Goal: Task Accomplishment & Management: Manage account settings

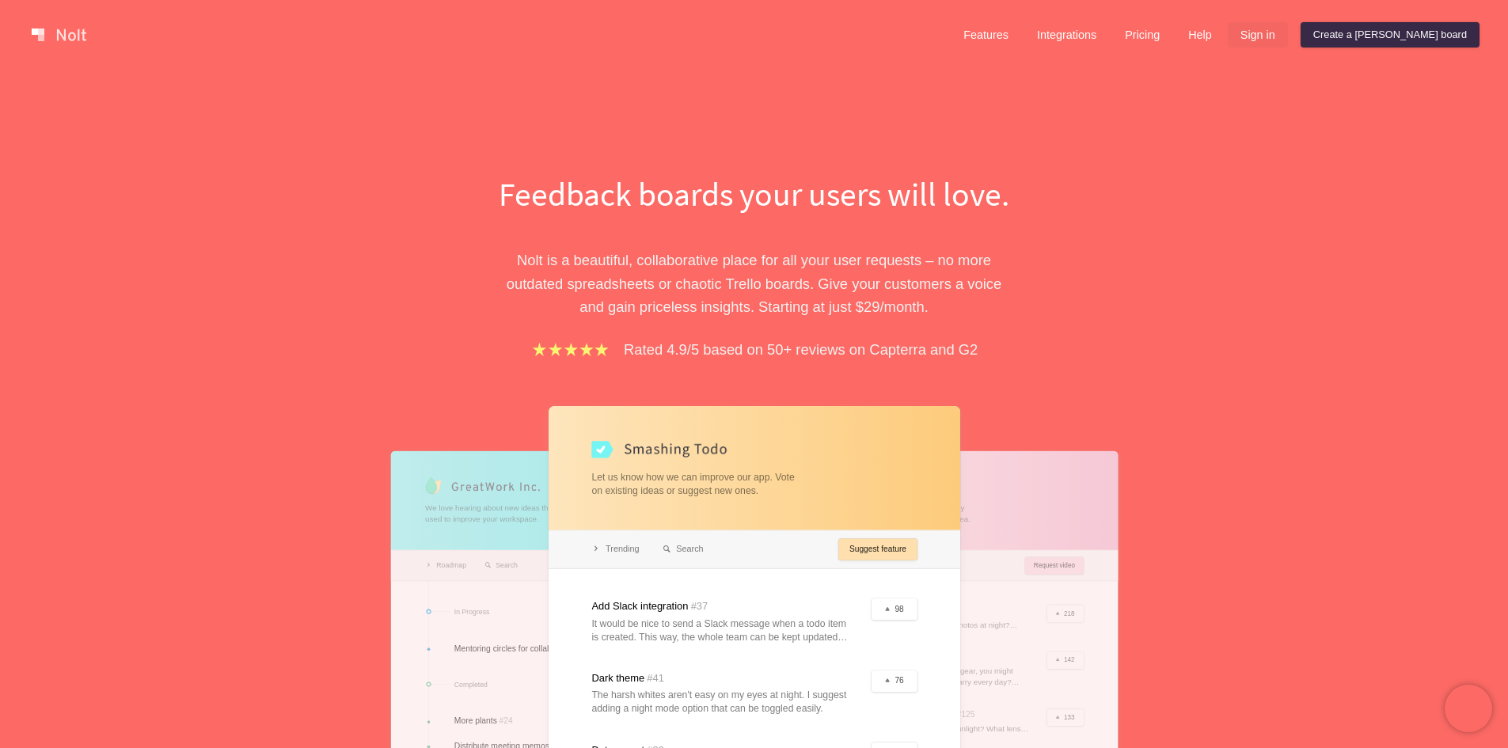
click at [1288, 31] on link "Sign in" at bounding box center [1257, 34] width 60 height 25
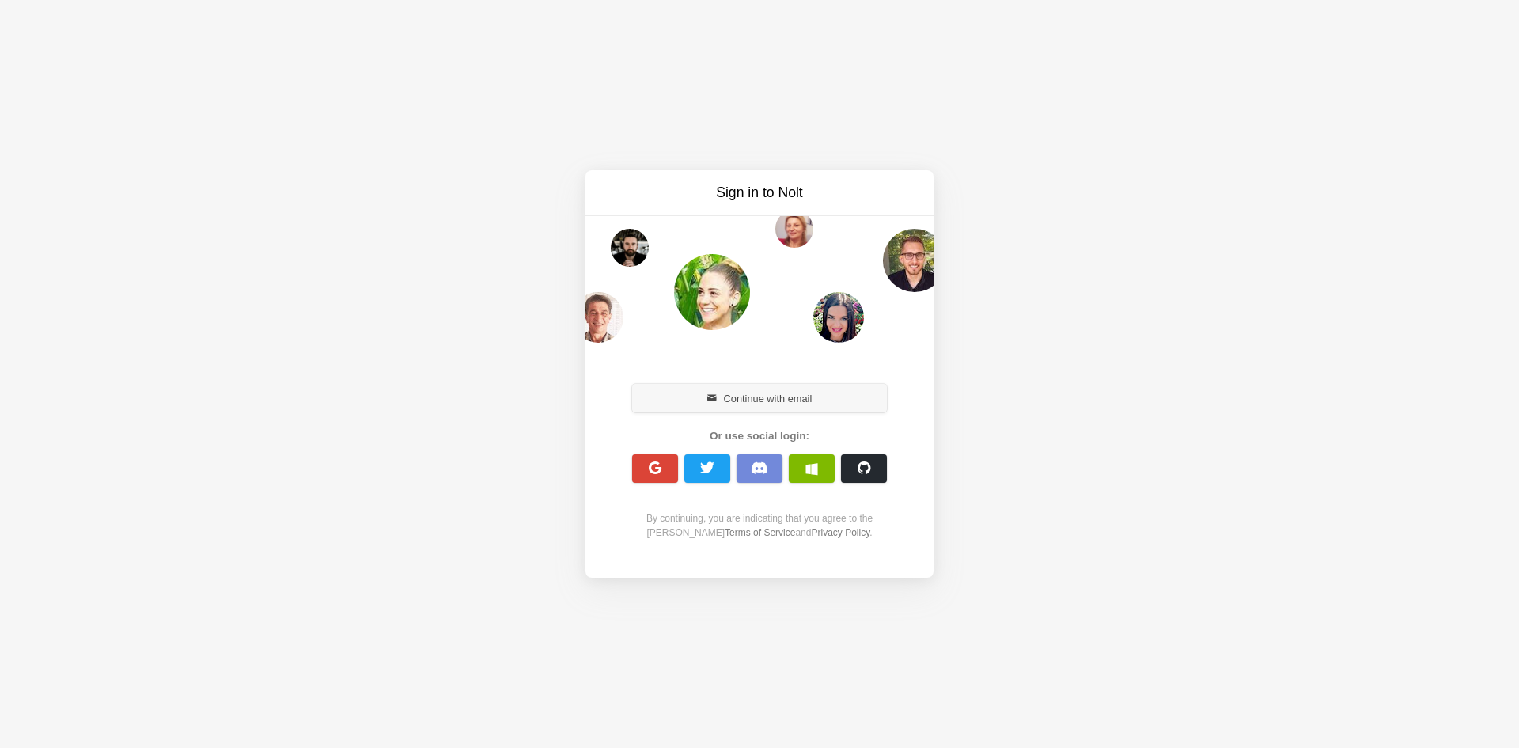
click at [805, 397] on button "Continue with email" at bounding box center [759, 398] width 255 height 28
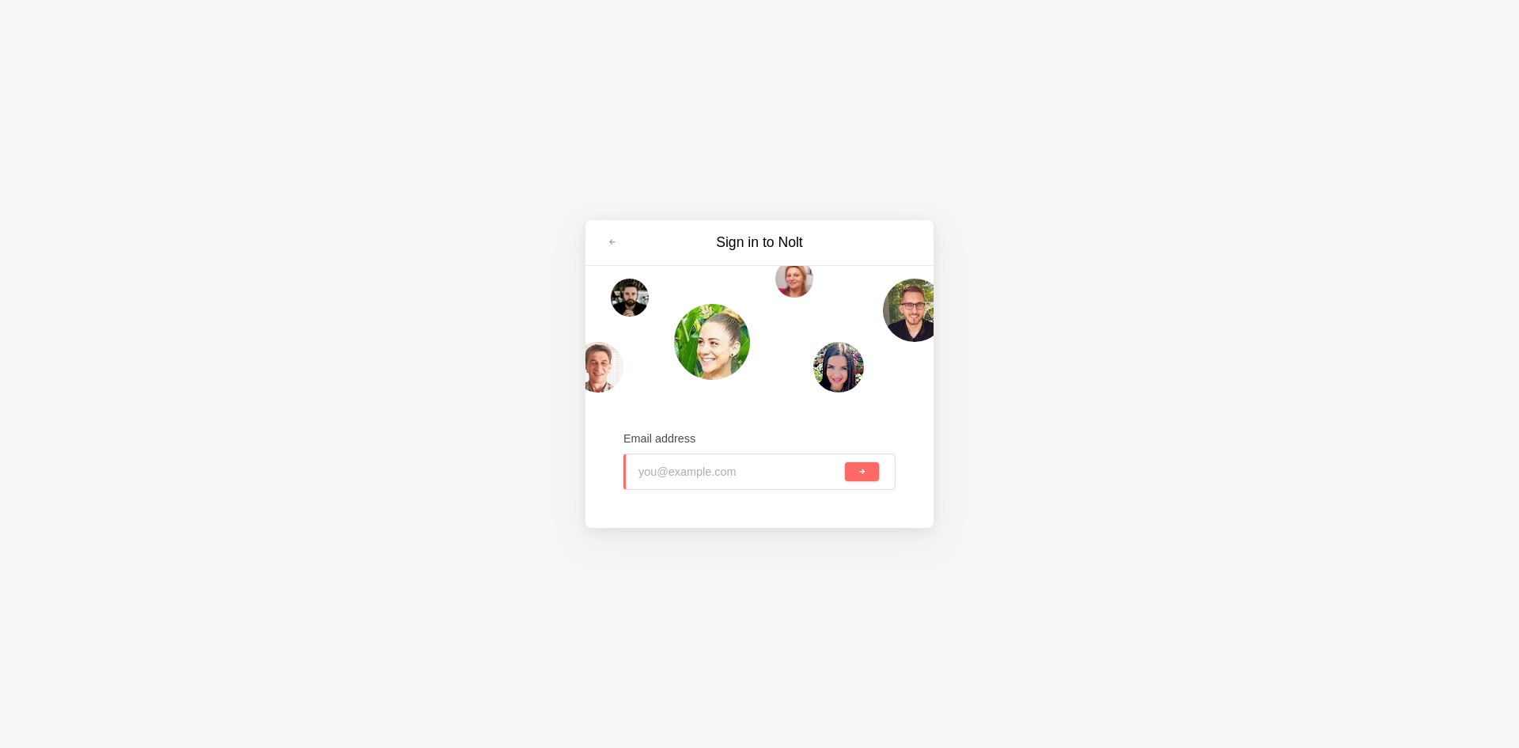
drag, startPoint x: 707, startPoint y: 453, endPoint x: 716, endPoint y: 468, distance: 18.5
click at [707, 456] on div "Email address" at bounding box center [760, 461] width 272 height 60
click at [716, 468] on input "email" at bounding box center [739, 471] width 205 height 35
type input "[EMAIL_ADDRESS][DOMAIN_NAME]"
click at [867, 475] on button "submit" at bounding box center [862, 471] width 34 height 19
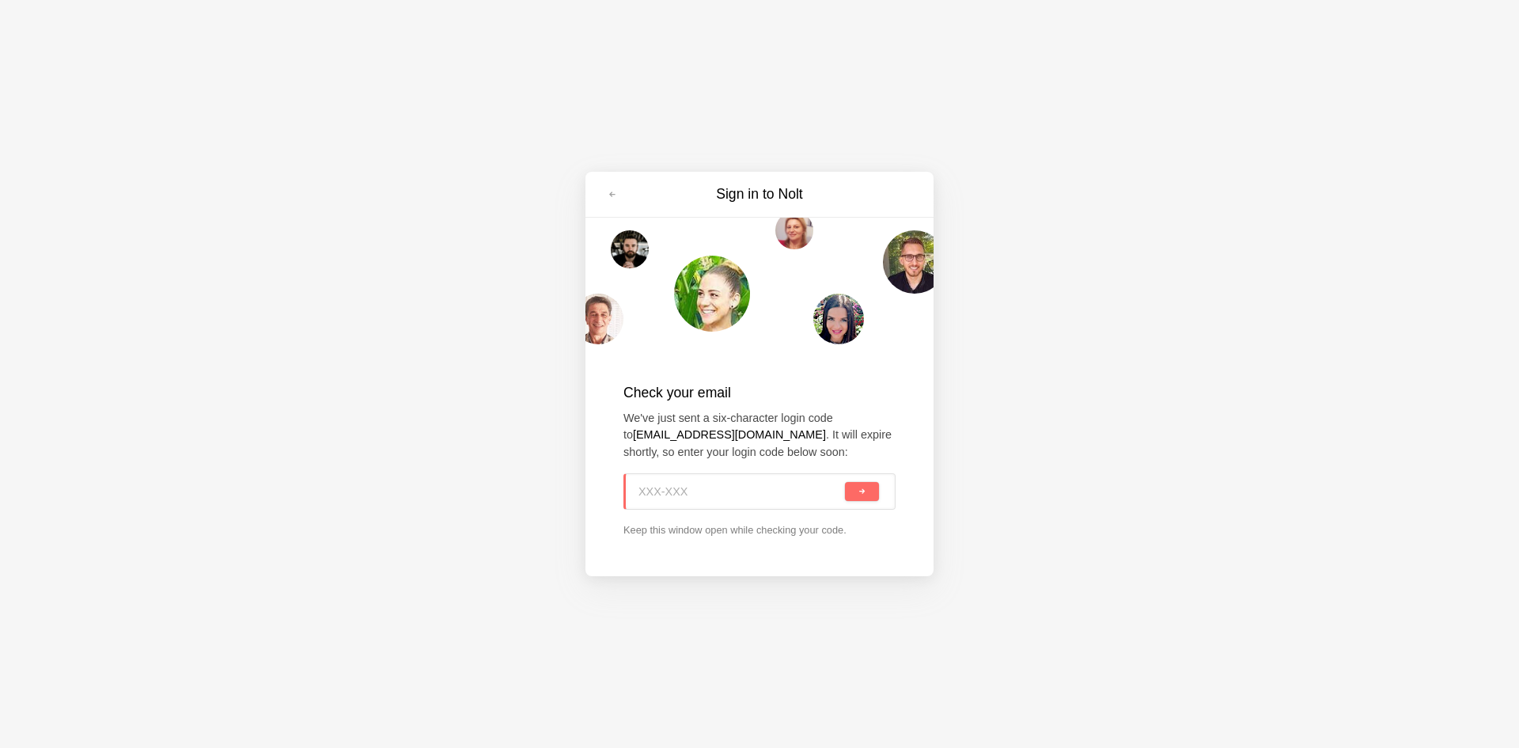
click at [667, 494] on input at bounding box center [740, 491] width 203 height 35
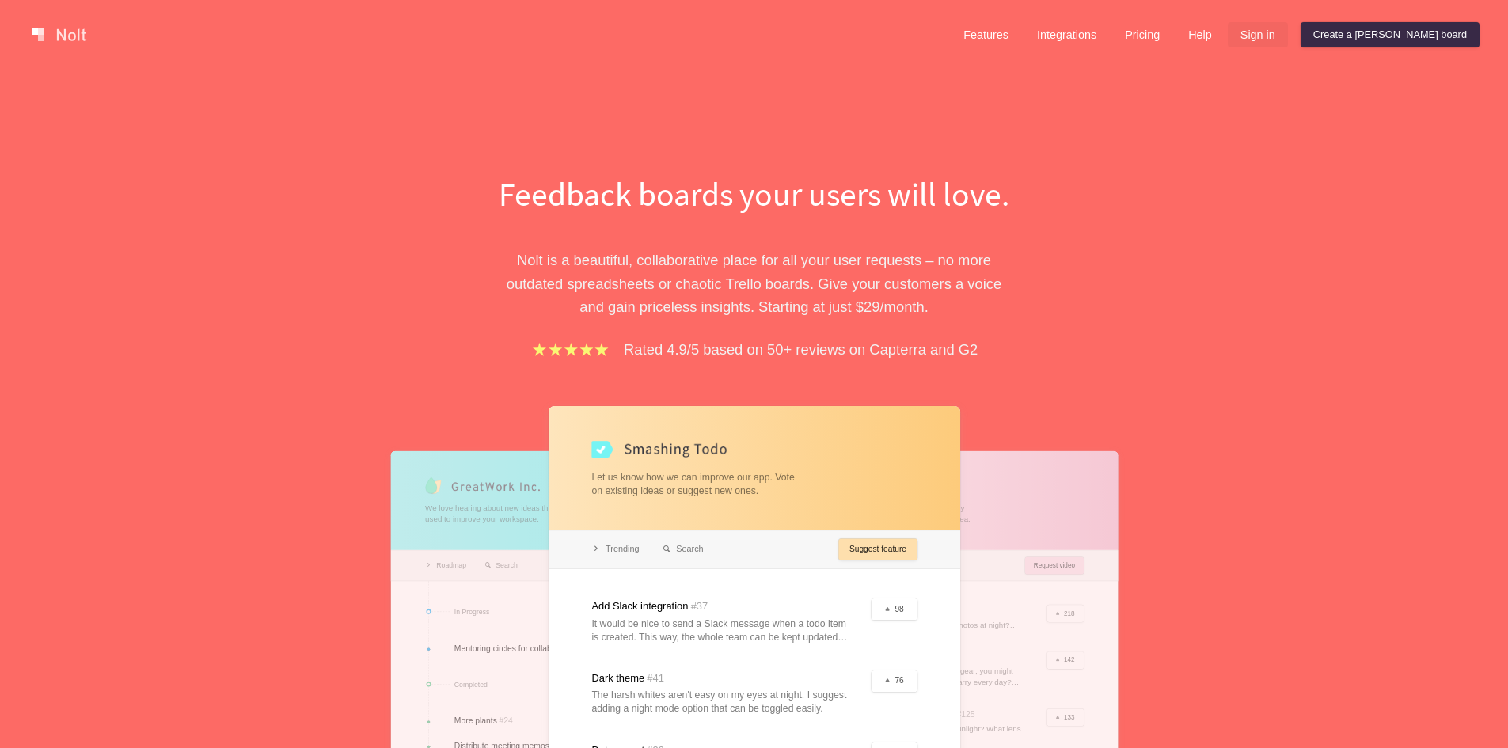
click at [1288, 39] on link "Sign in" at bounding box center [1257, 34] width 60 height 25
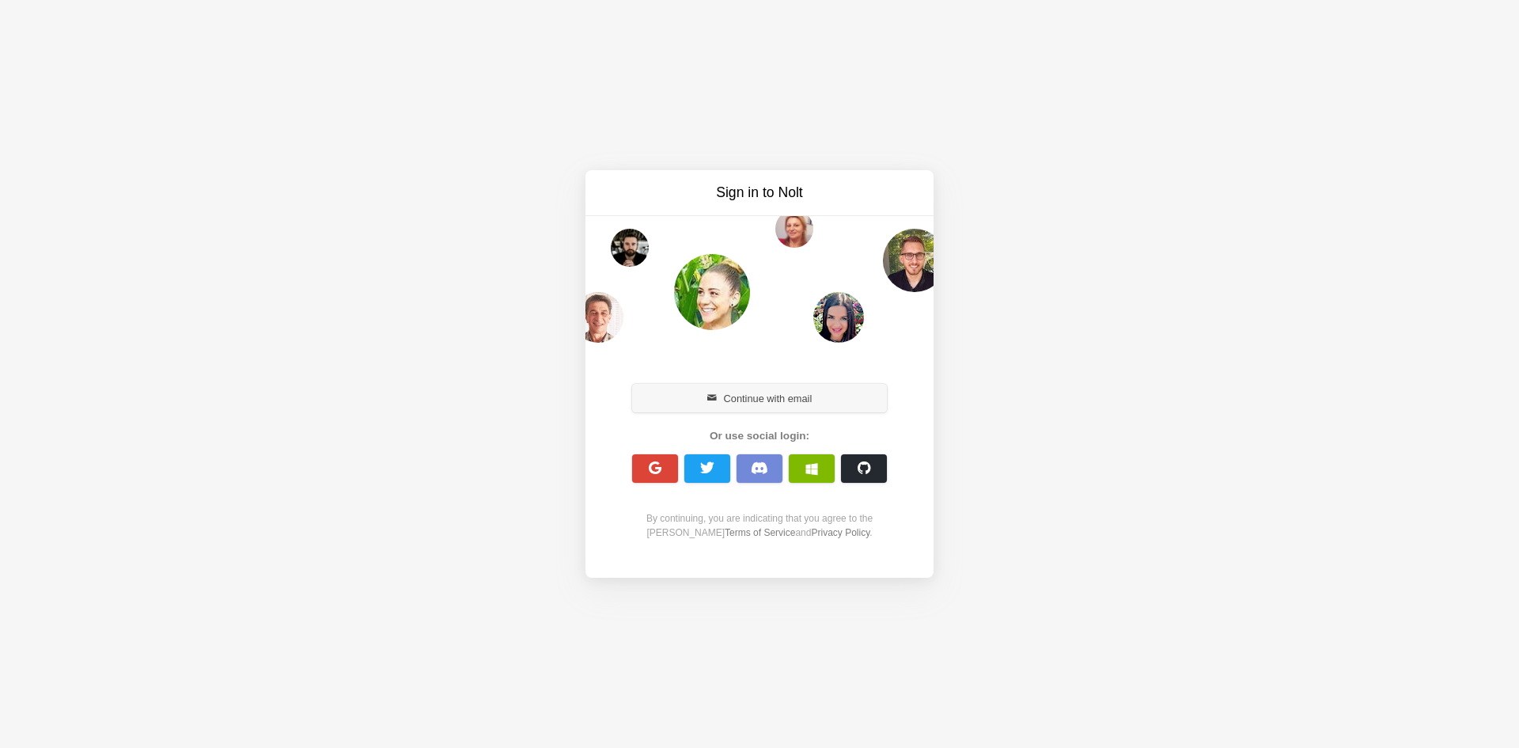
click at [785, 399] on button "Continue with email" at bounding box center [759, 398] width 255 height 28
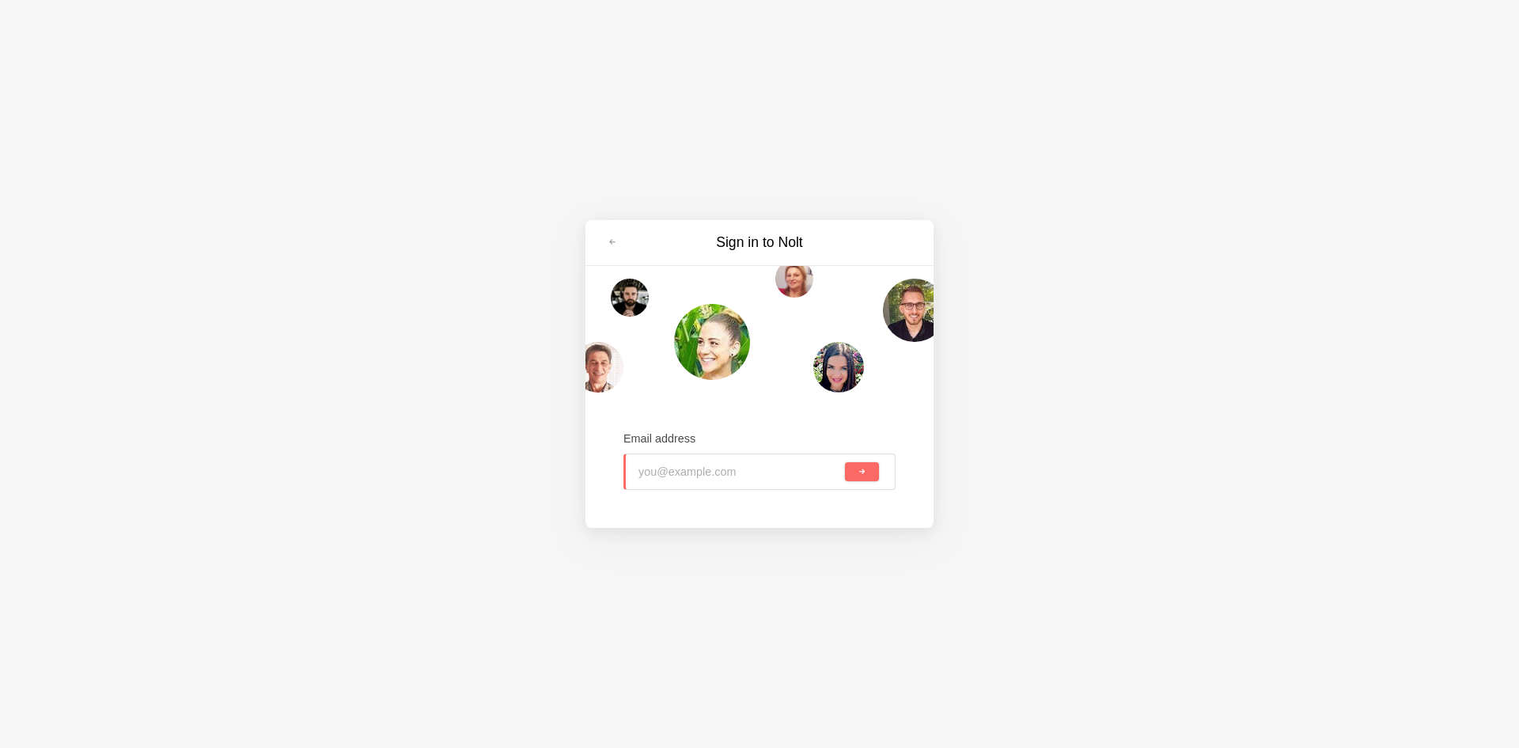
click at [721, 478] on input "email" at bounding box center [740, 471] width 203 height 35
type input "k"
type input "j.firth@stok.ly"
click at [869, 477] on button "submit" at bounding box center [862, 471] width 34 height 19
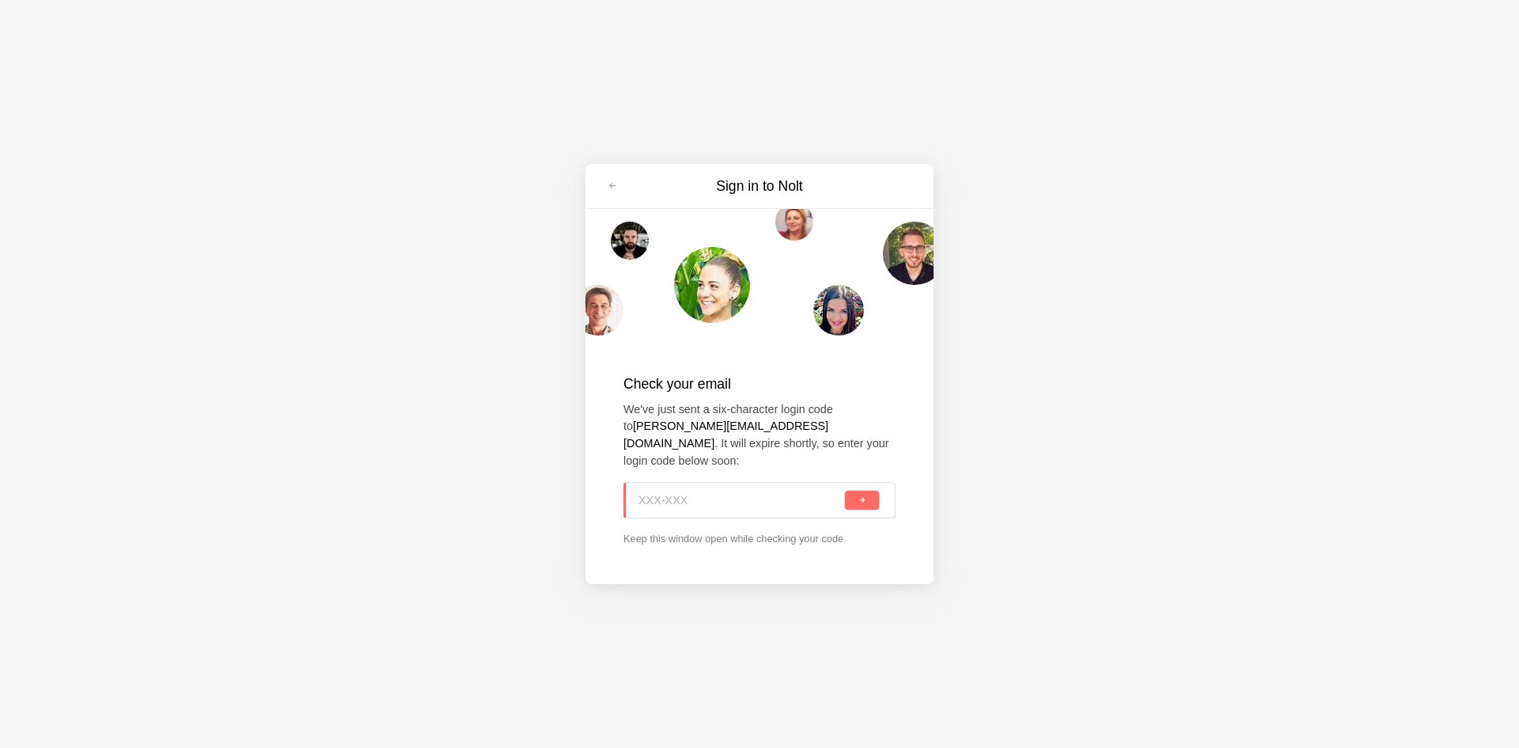
click at [670, 497] on input at bounding box center [740, 500] width 203 height 35
paste input "7ZZ-29F"
click at [863, 496] on span "submit" at bounding box center [862, 500] width 9 height 9
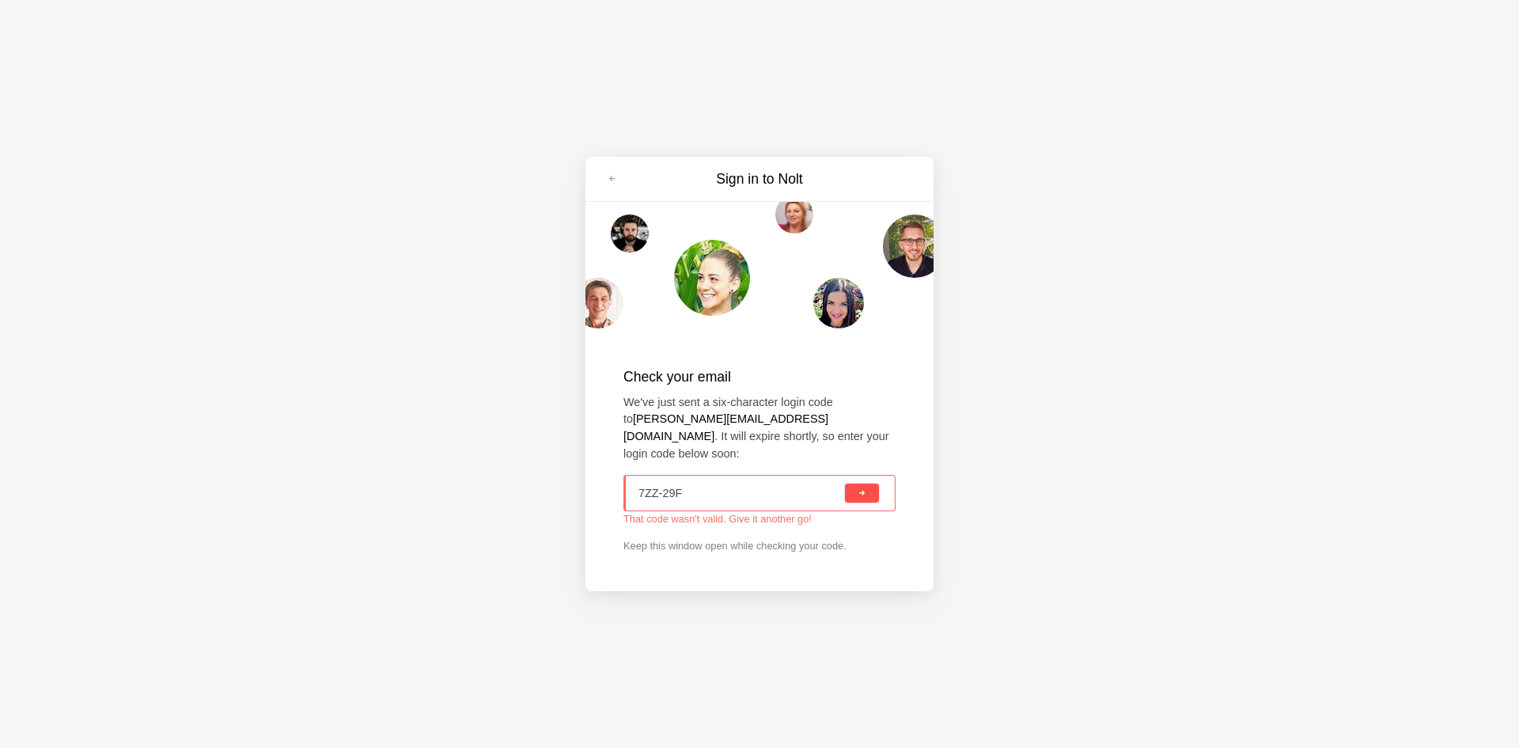
drag, startPoint x: 756, startPoint y: 491, endPoint x: 520, endPoint y: 470, distance: 236.8
click at [522, 472] on div "Sign in to Nolt Check your email We've just sent a six-character login code to …" at bounding box center [759, 374] width 1519 height 748
paste input "XC8-3V8"
click at [854, 489] on button "submit" at bounding box center [862, 493] width 34 height 19
click at [863, 489] on span "submit" at bounding box center [862, 493] width 9 height 9
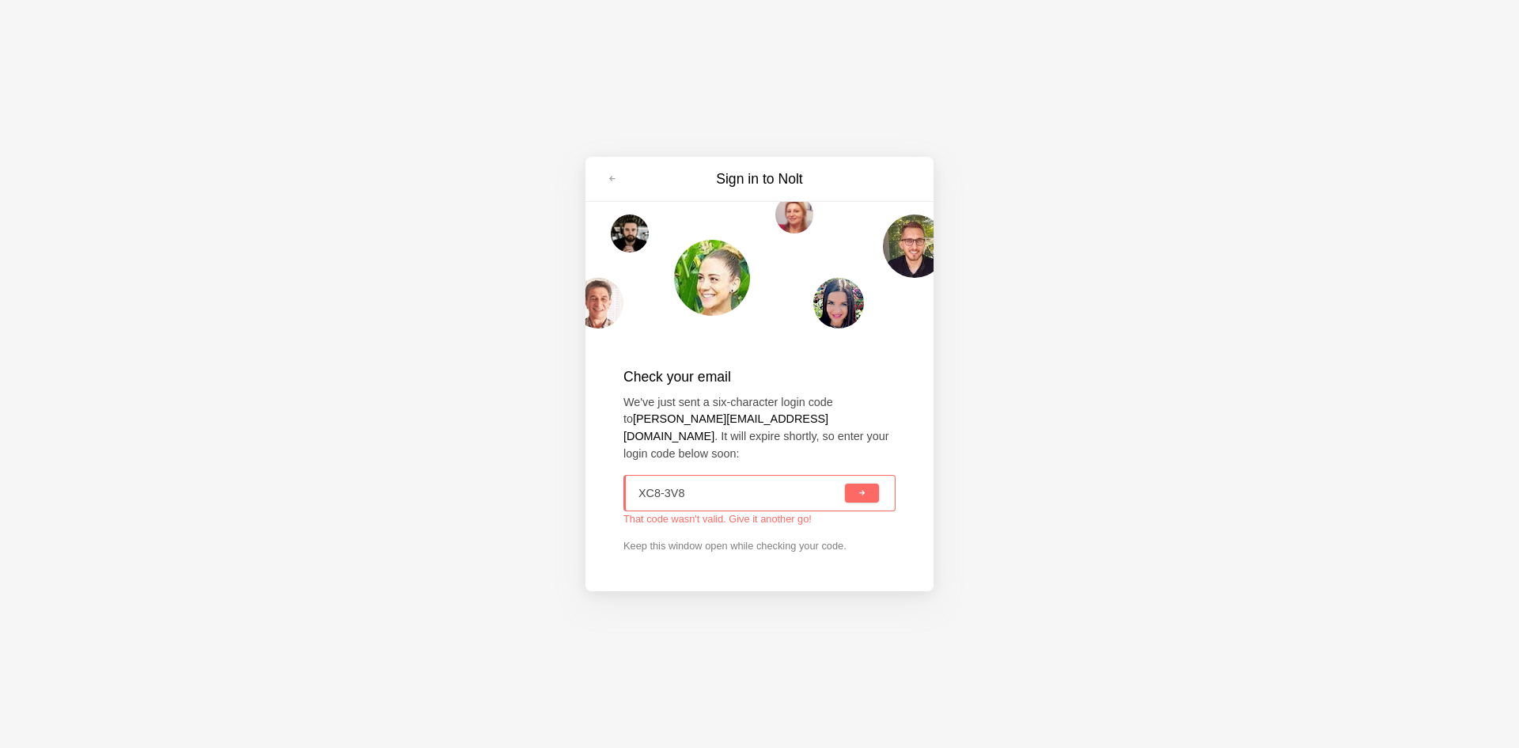
drag, startPoint x: 707, startPoint y: 488, endPoint x: 591, endPoint y: 483, distance: 115.7
click at [592, 486] on div "Check your email We've just sent a six-character login code to j.firth@stok.ly …" at bounding box center [760, 460] width 348 height 250
paste input "C4Z-ZSD"
type input "C4Z-ZSD"
click at [870, 484] on button "submit" at bounding box center [862, 493] width 34 height 19
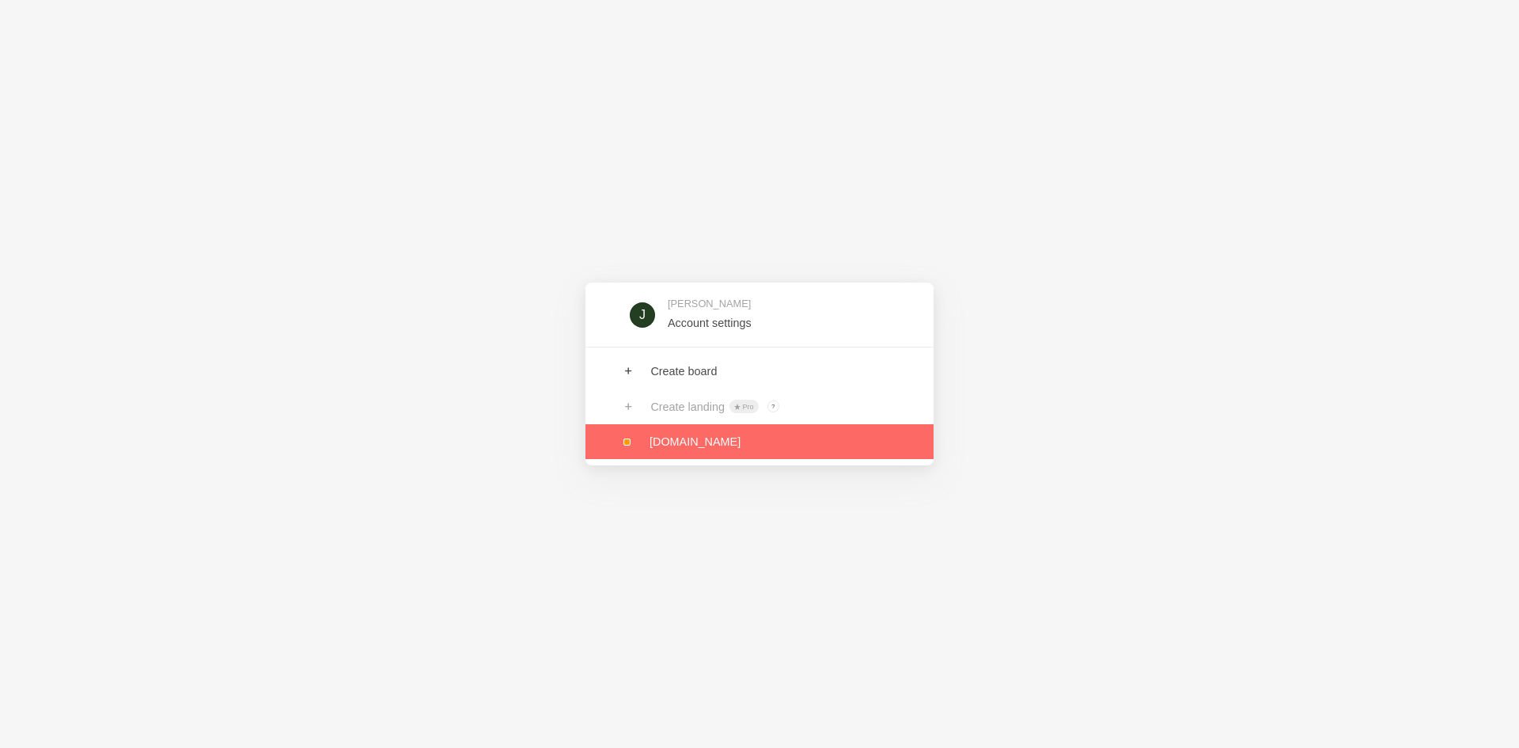
click at [664, 450] on link at bounding box center [760, 441] width 348 height 35
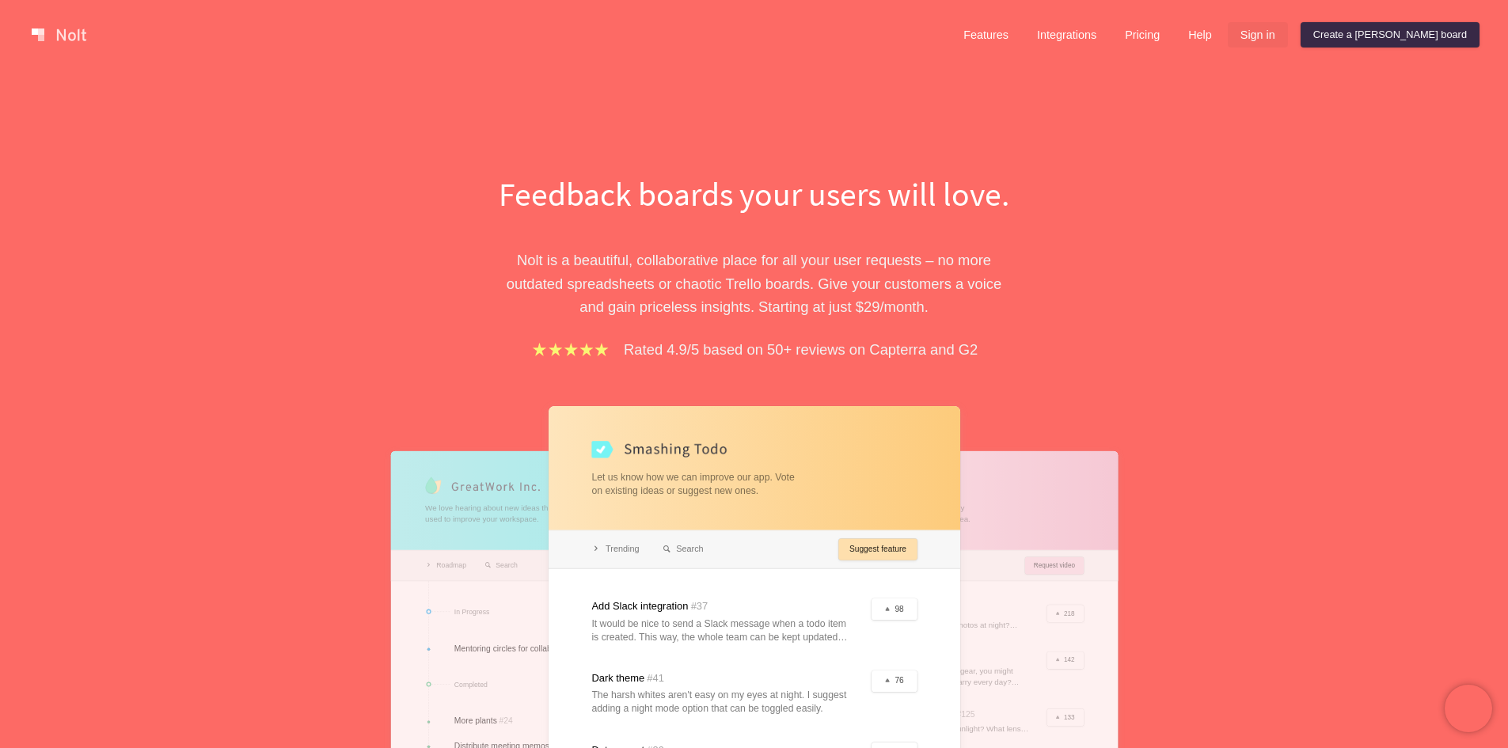
click at [1288, 35] on link "Sign in" at bounding box center [1257, 34] width 60 height 25
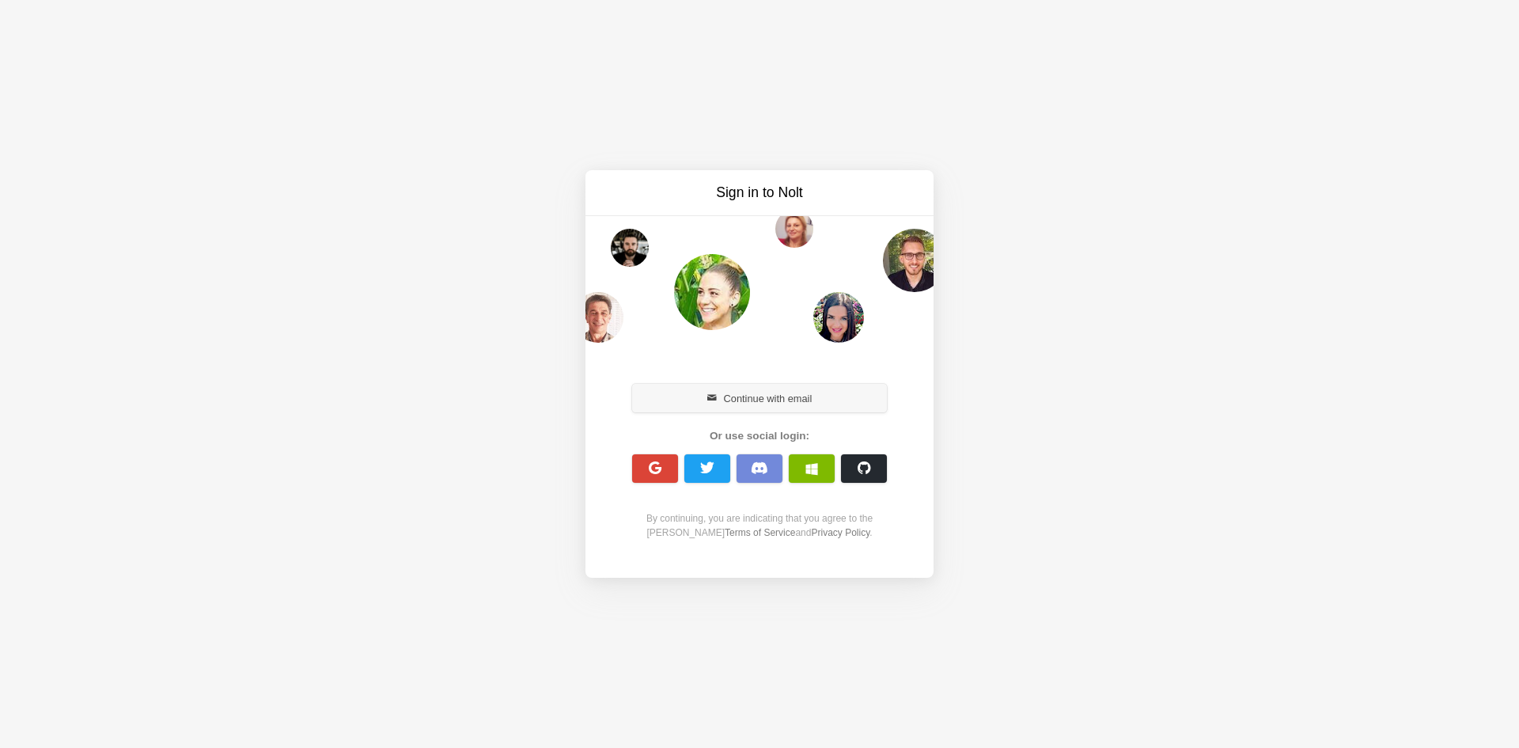
click at [763, 390] on button "Continue with email" at bounding box center [759, 398] width 255 height 28
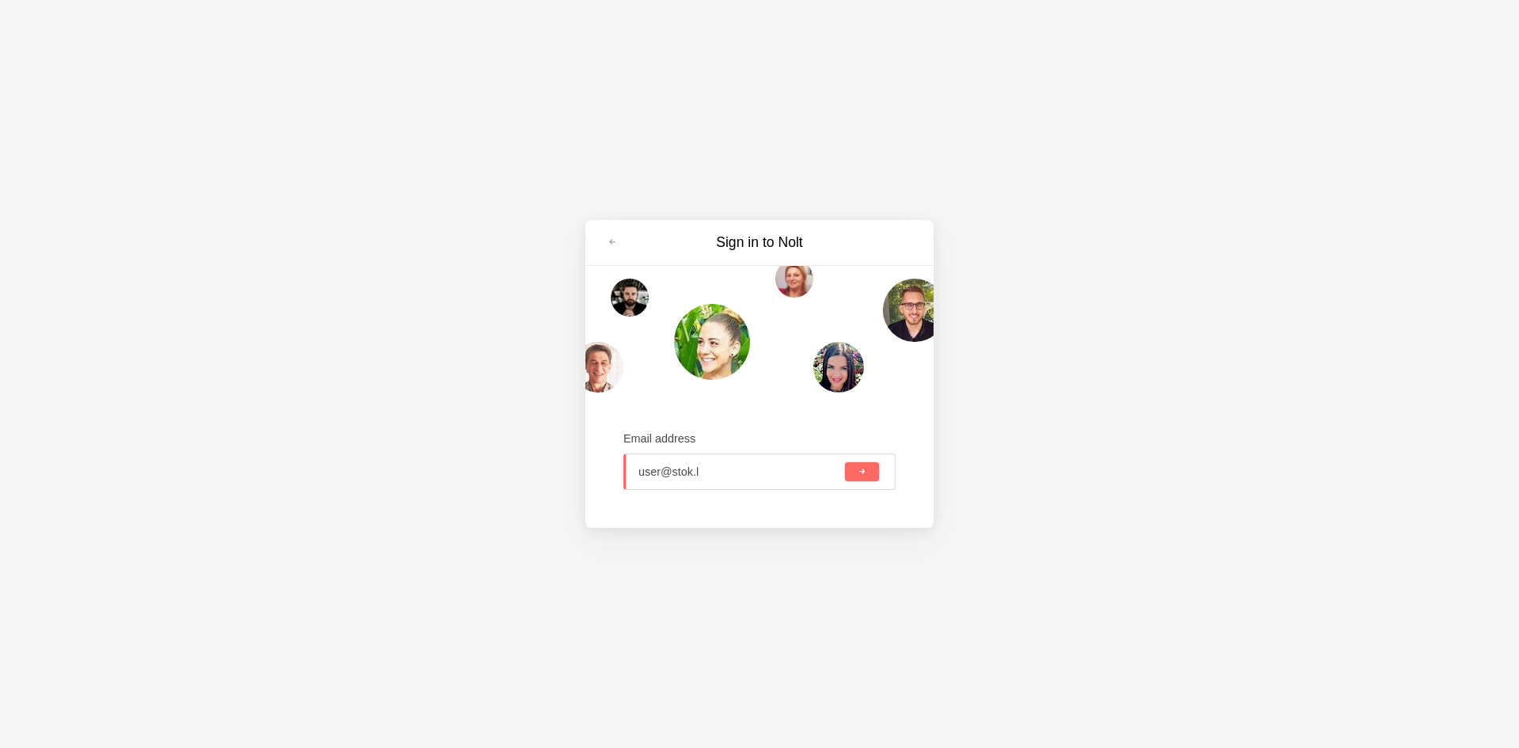
type input "[EMAIL_ADDRESS][DOMAIN_NAME]"
click at [871, 471] on button "submit" at bounding box center [862, 471] width 34 height 19
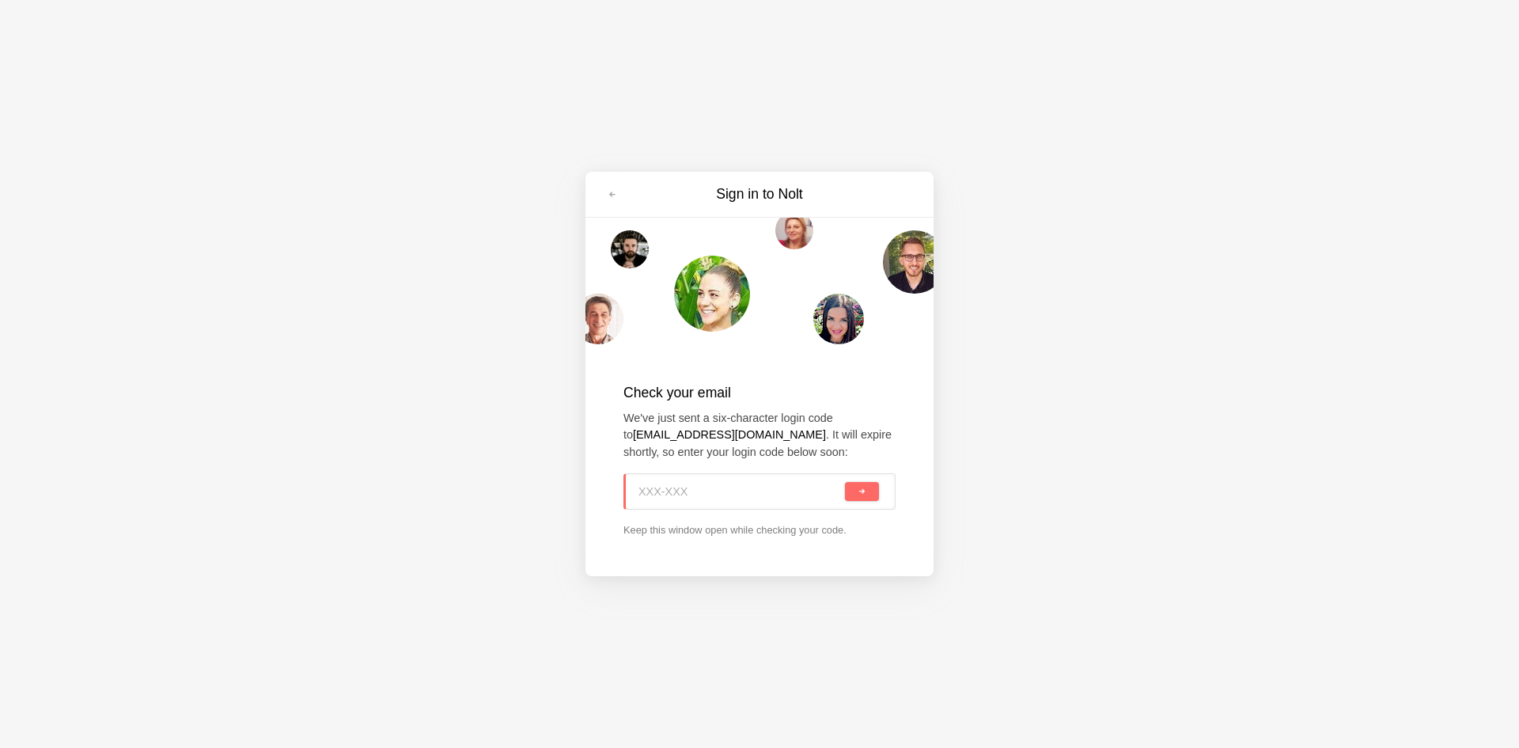
click at [708, 487] on input at bounding box center [740, 491] width 203 height 35
paste input "XC8-3V8"
type input "XC8-3V8"
click at [858, 491] on span "submit" at bounding box center [862, 491] width 9 height 9
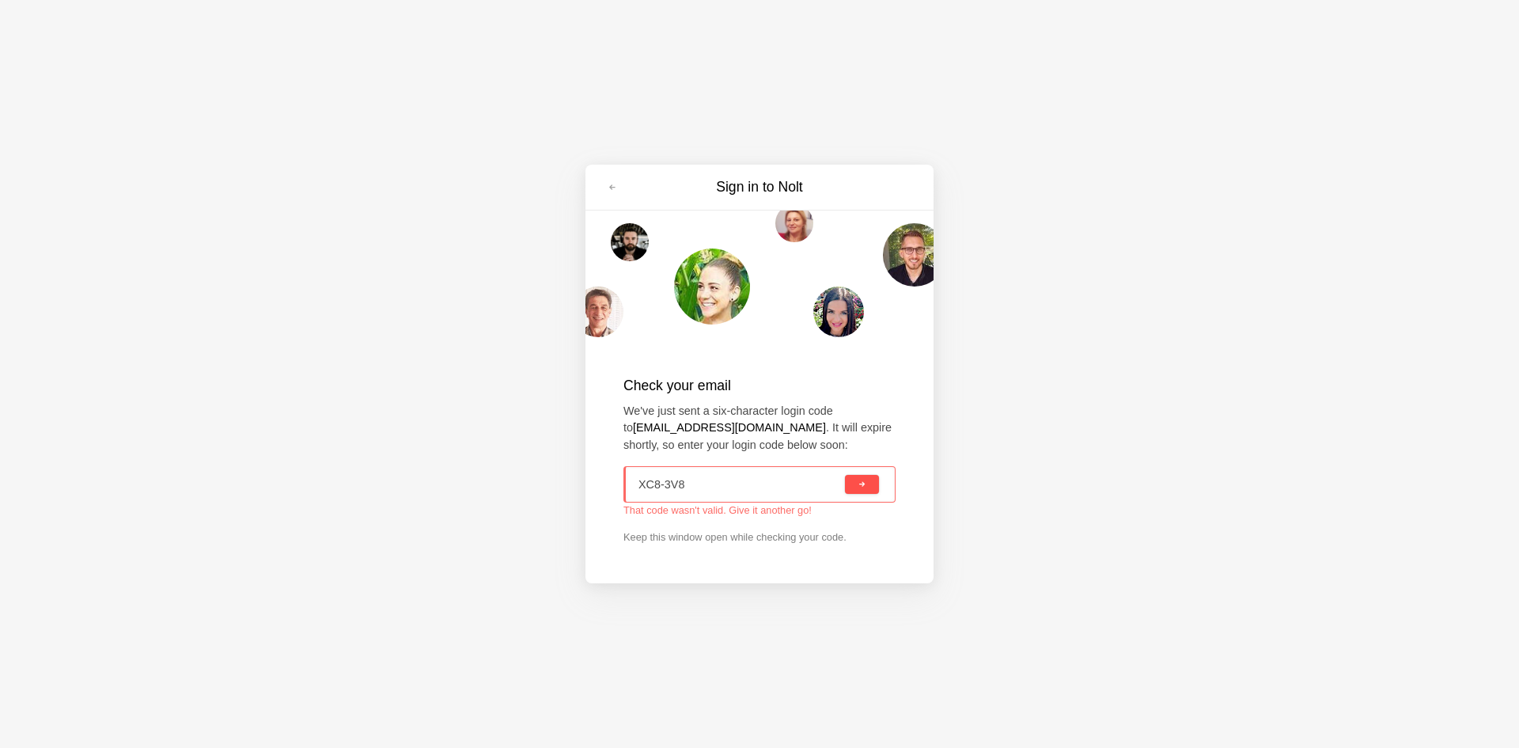
drag, startPoint x: 398, startPoint y: 483, endPoint x: 353, endPoint y: 479, distance: 45.3
click at [355, 483] on div "Sign in to [PERSON_NAME] Check your email We've just sent a six-character login…" at bounding box center [759, 374] width 1519 height 748
click at [734, 483] on input at bounding box center [740, 484] width 203 height 35
paste input "PVX-WZP"
type input "PVX-WZP"
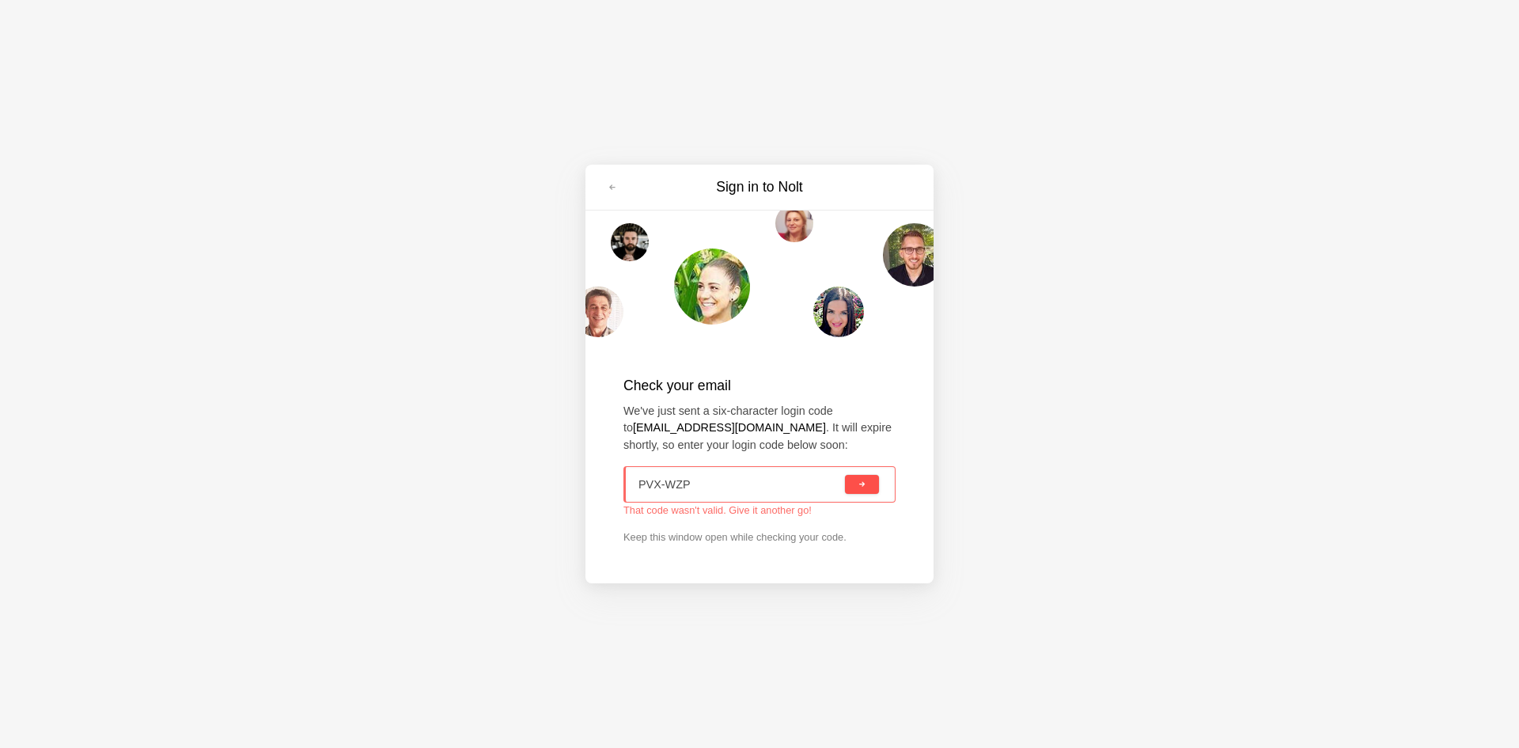
click at [859, 482] on span "submit" at bounding box center [862, 484] width 9 height 9
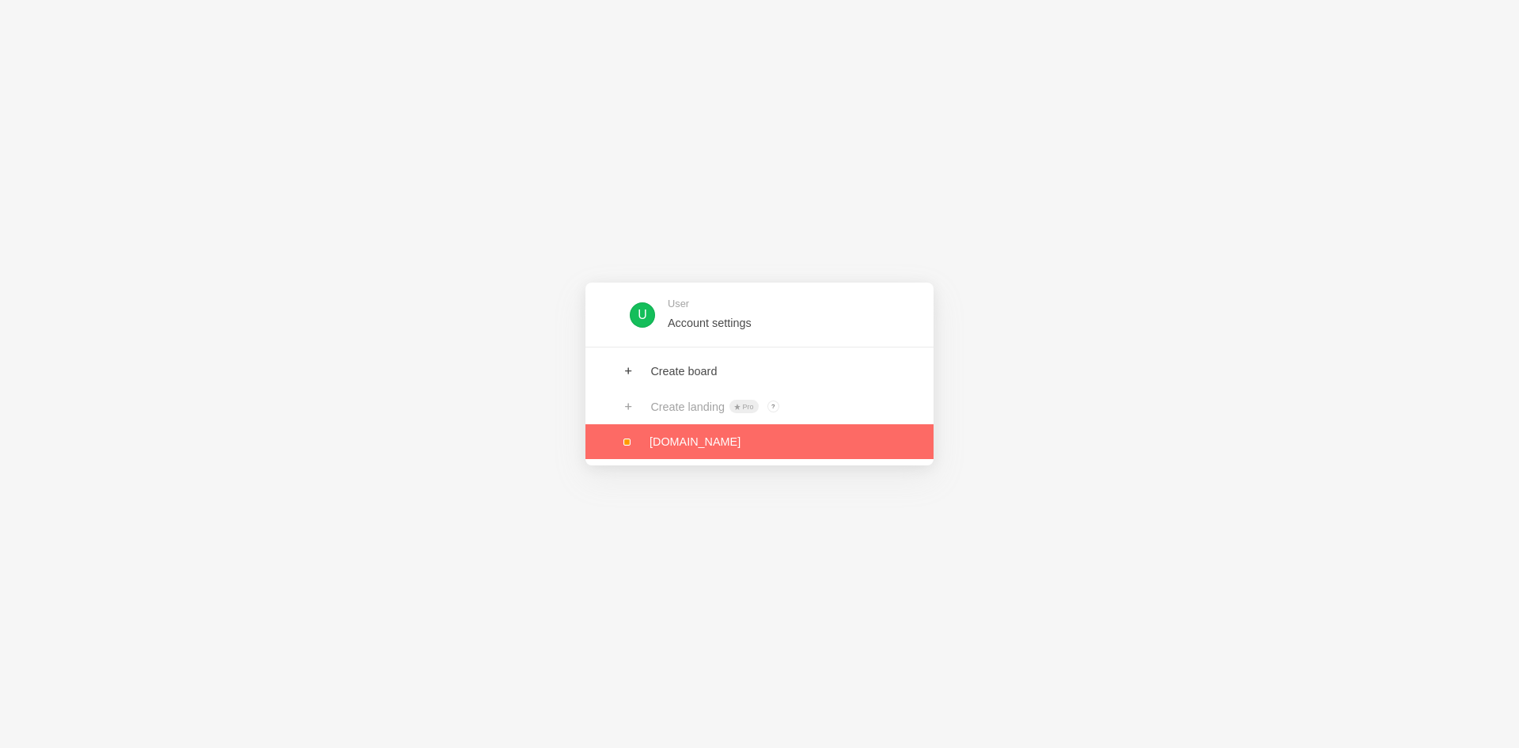
click at [772, 450] on link at bounding box center [760, 441] width 348 height 35
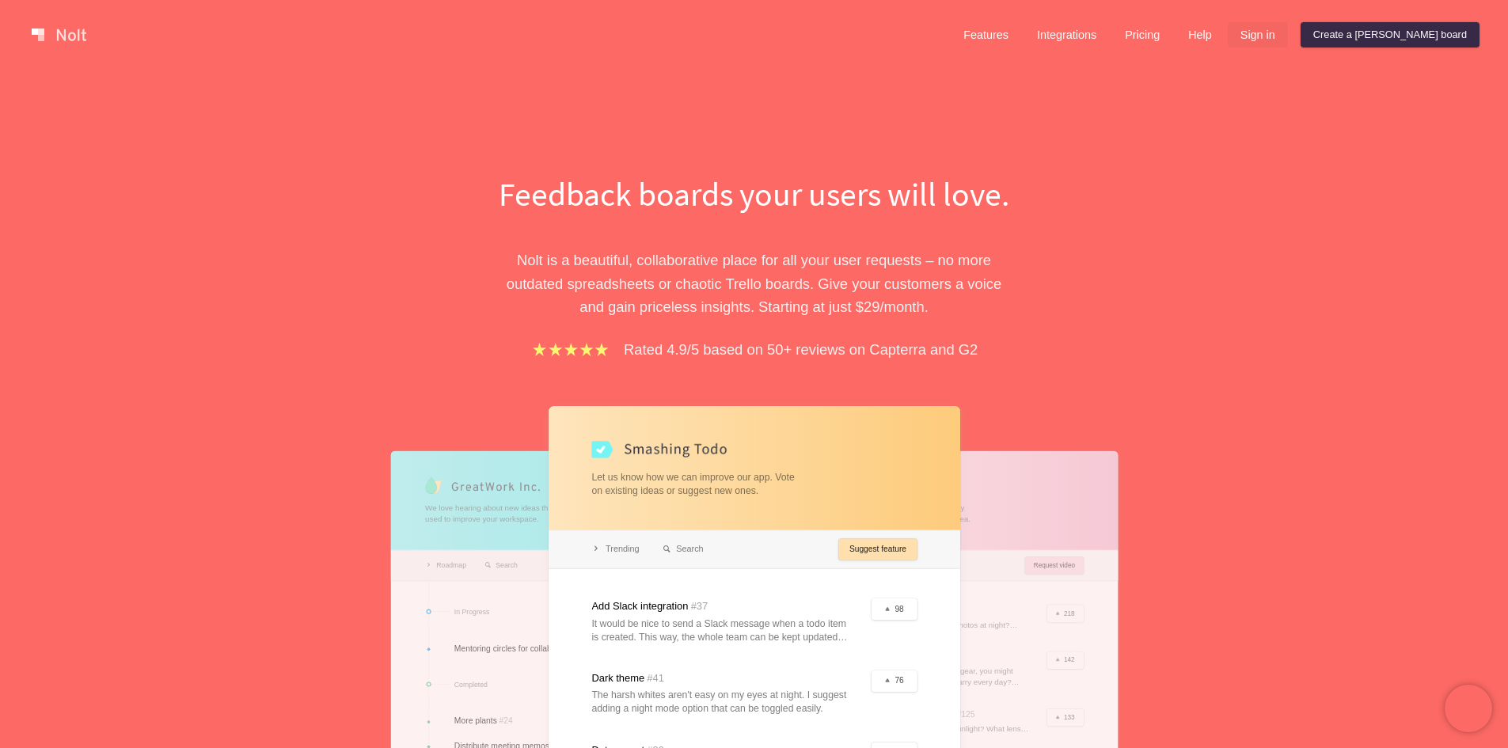
click at [1288, 37] on link "Sign in" at bounding box center [1257, 34] width 60 height 25
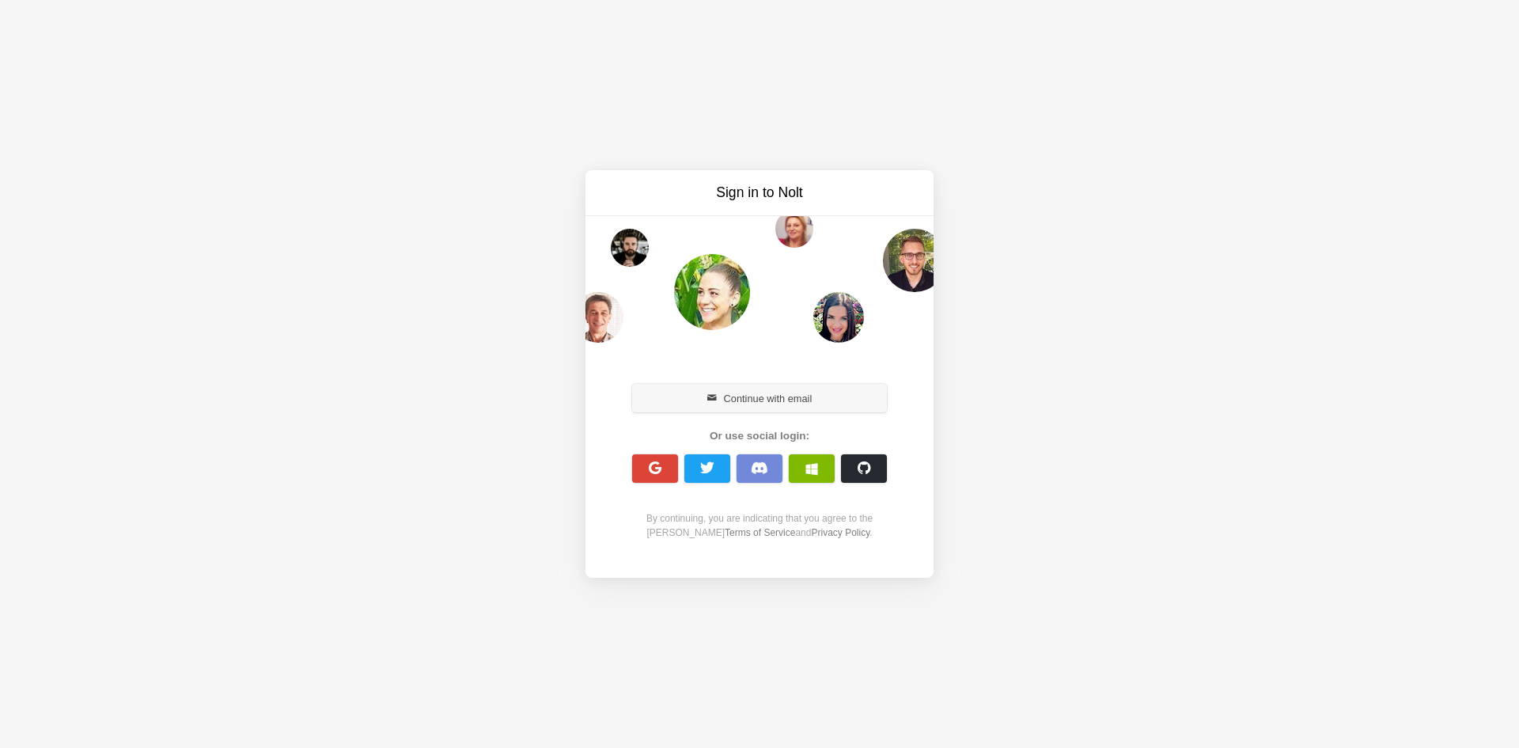
click at [765, 404] on button "Continue with email" at bounding box center [759, 398] width 255 height 28
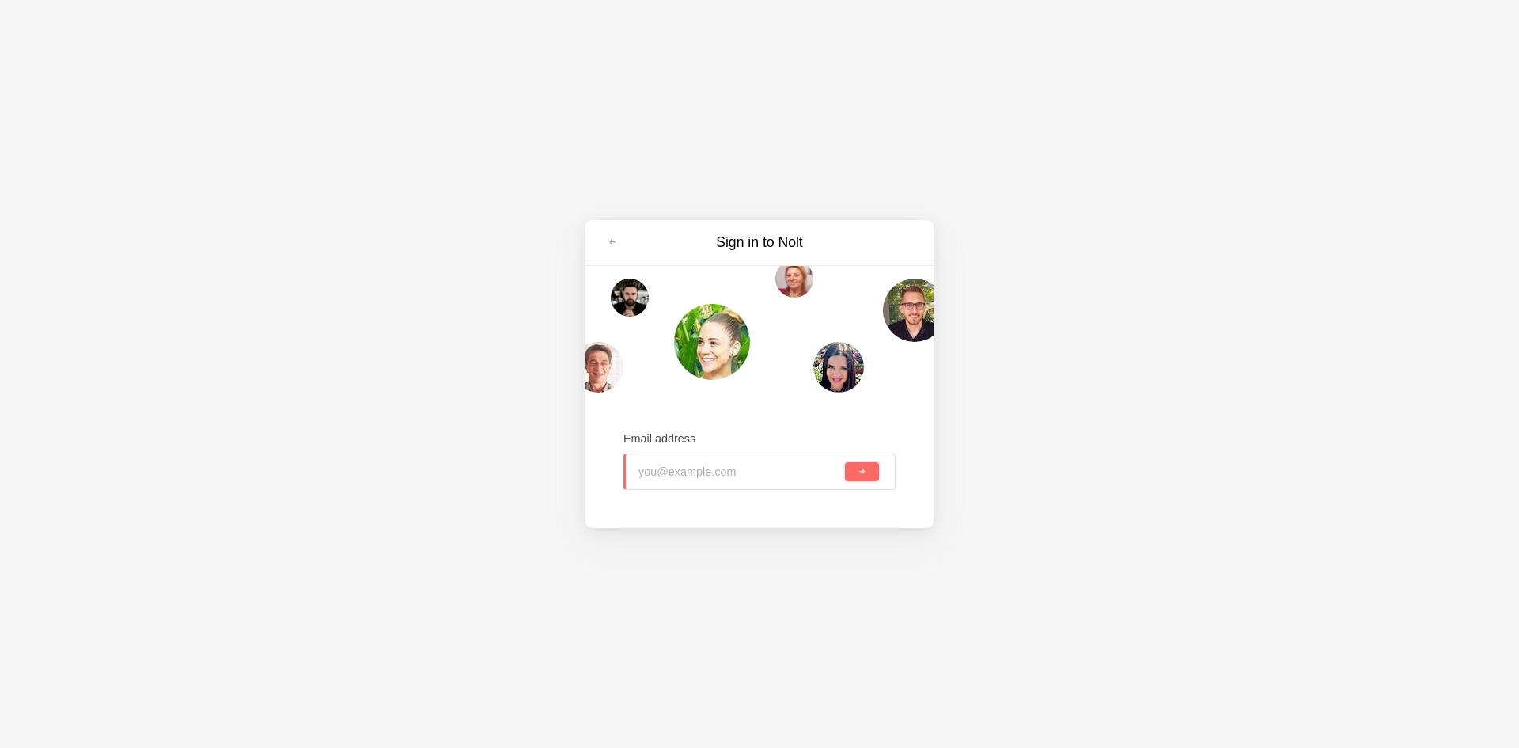
click at [704, 466] on input "email" at bounding box center [740, 471] width 203 height 35
type input "[PERSON_NAME][EMAIL_ADDRESS][DOMAIN_NAME]"
click at [867, 467] on button "submit" at bounding box center [862, 471] width 34 height 19
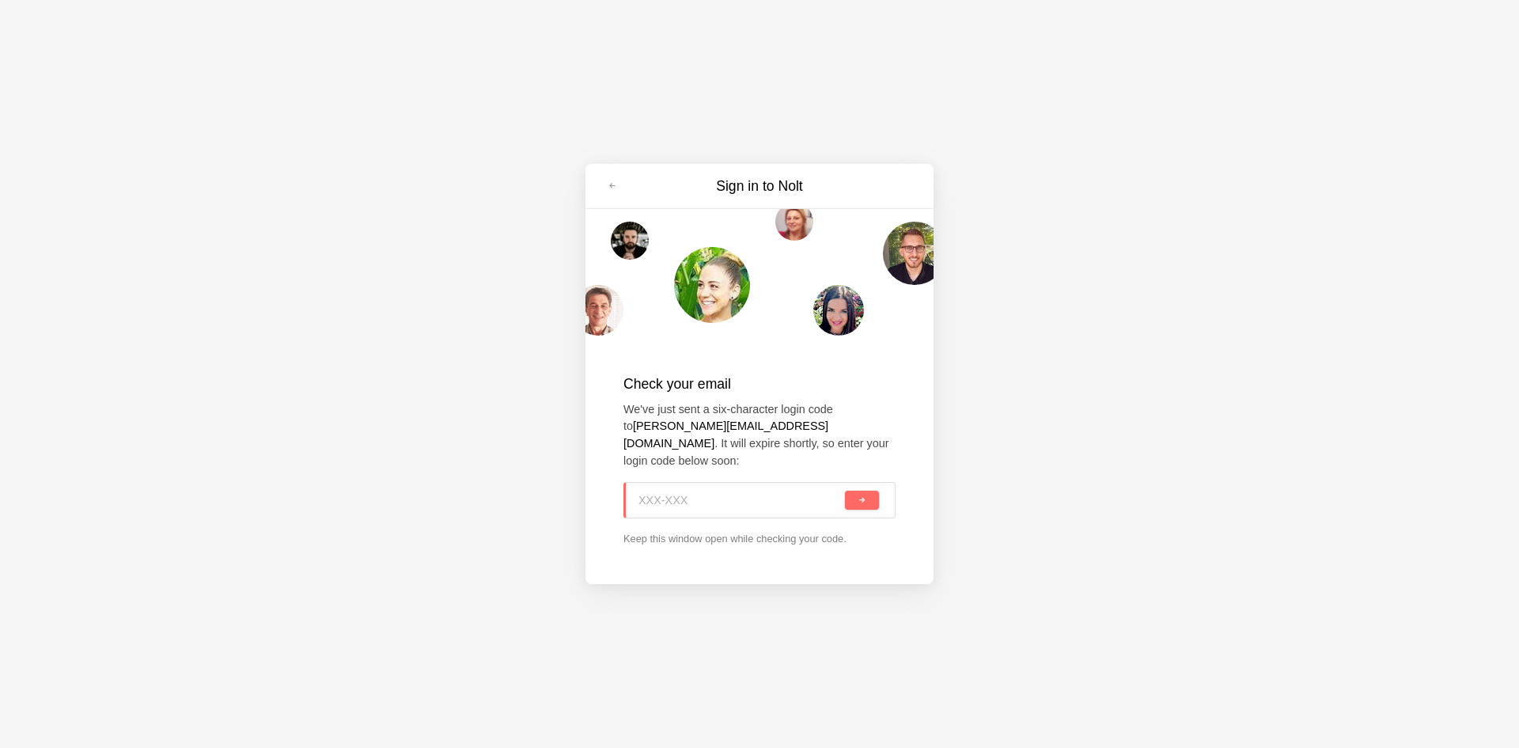
click at [703, 483] on input at bounding box center [740, 500] width 203 height 35
paste input "RXQ-9K5"
type input "RXQ-9K5"
click at [866, 496] on span "submit" at bounding box center [862, 500] width 9 height 9
